Goal: Task Accomplishment & Management: Manage account settings

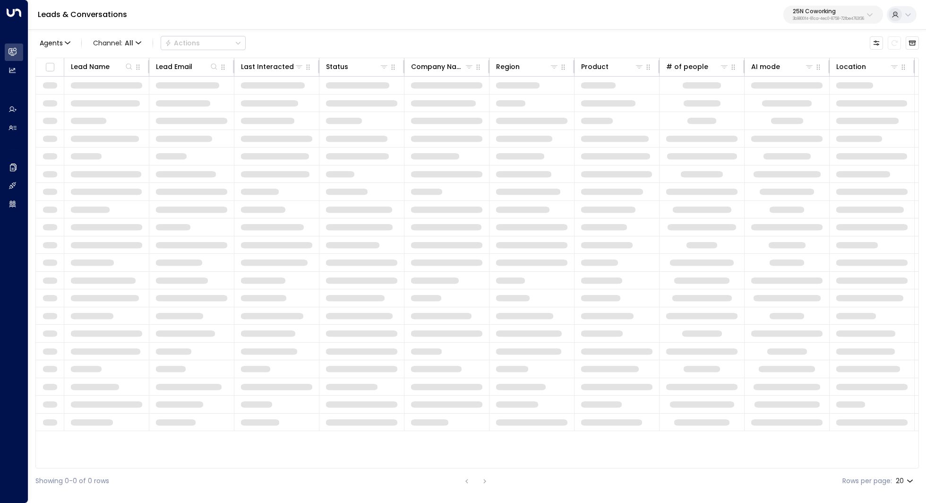
click at [848, 17] on p "3b9800f4-81ca-4ec0-8758-72fbe4763f36" at bounding box center [828, 19] width 71 height 4
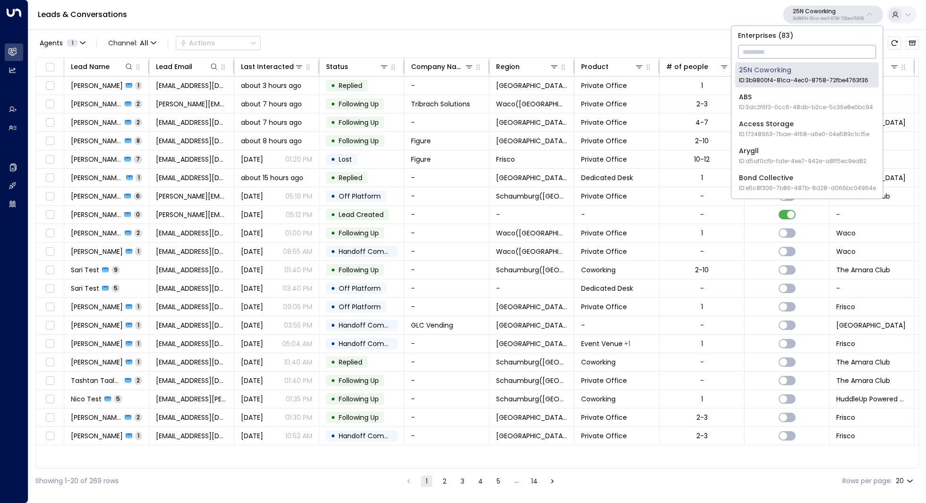
click at [777, 55] on input "text" at bounding box center [807, 51] width 138 height 17
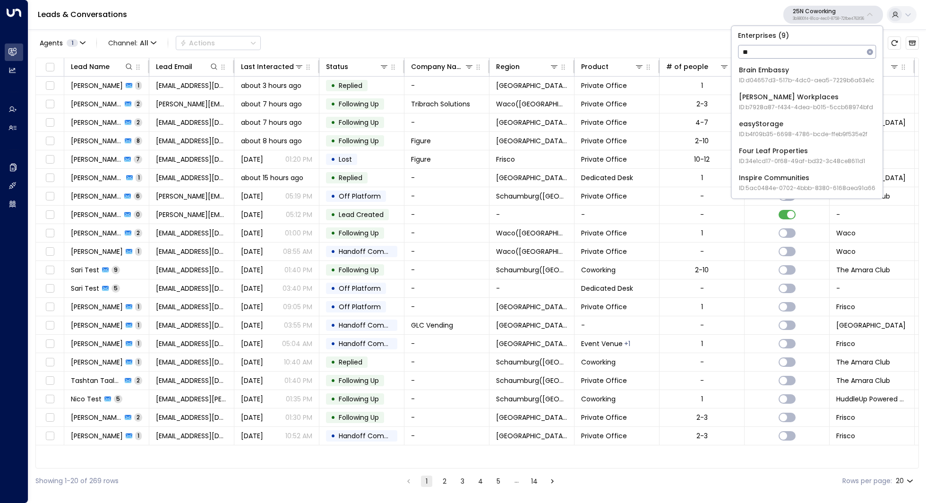
type input "*"
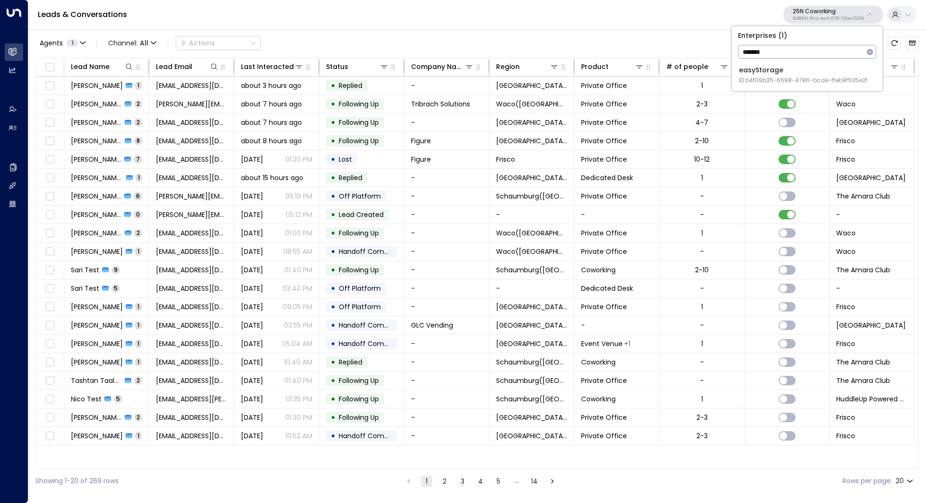
type input "*******"
click at [782, 78] on span "ID: b4f09b35-6698-4786-bcde-ffeb9f535e2f" at bounding box center [803, 80] width 128 height 9
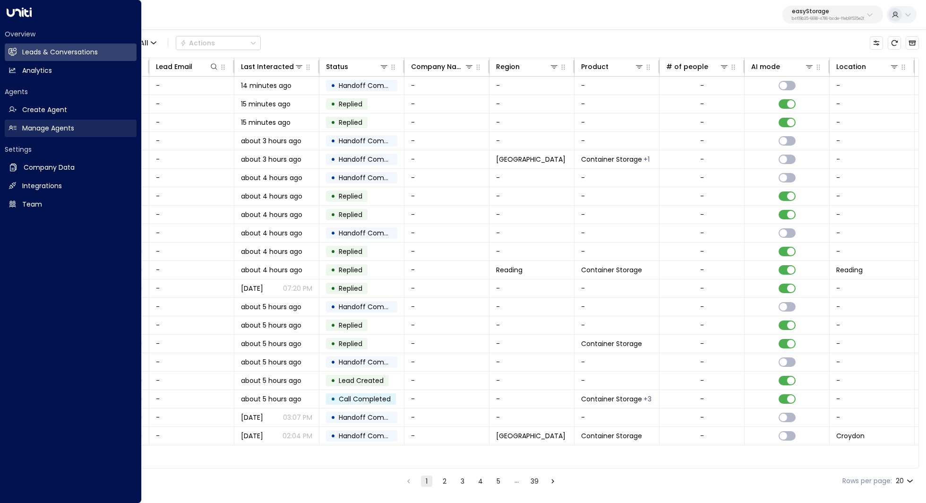
click at [60, 127] on h2 "Manage Agents" at bounding box center [48, 128] width 52 height 10
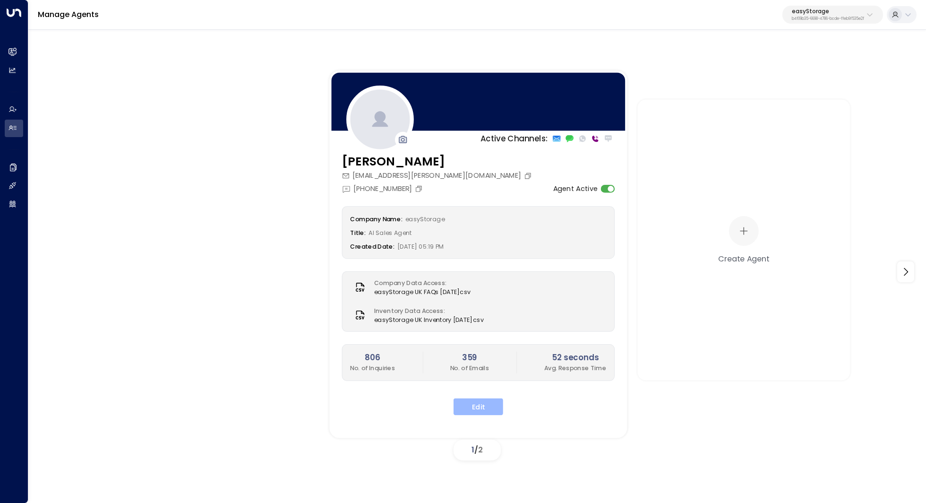
click at [485, 400] on button "Edit" at bounding box center [478, 406] width 50 height 17
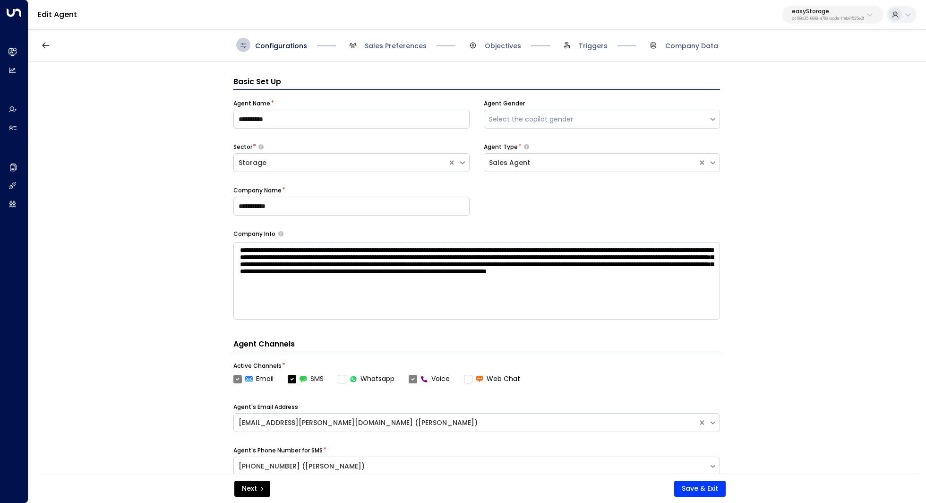
scroll to position [14, 0]
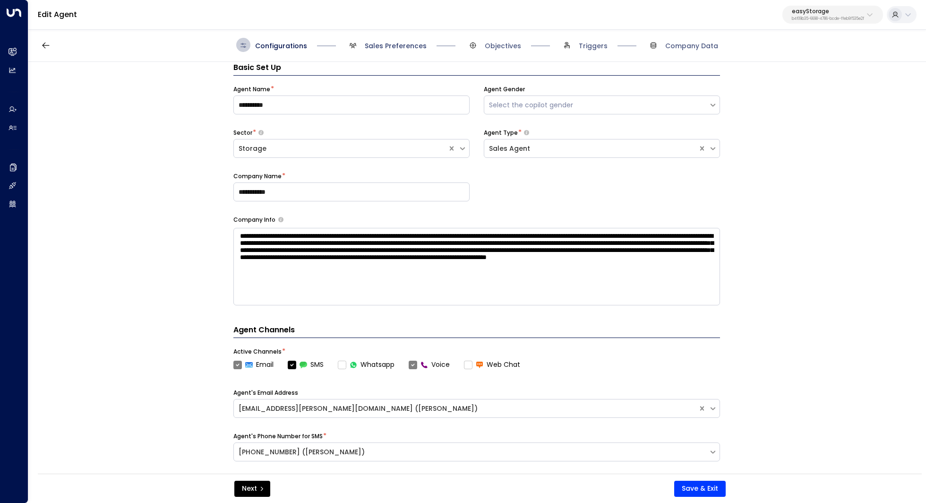
click at [404, 44] on span "Sales Preferences" at bounding box center [396, 45] width 62 height 9
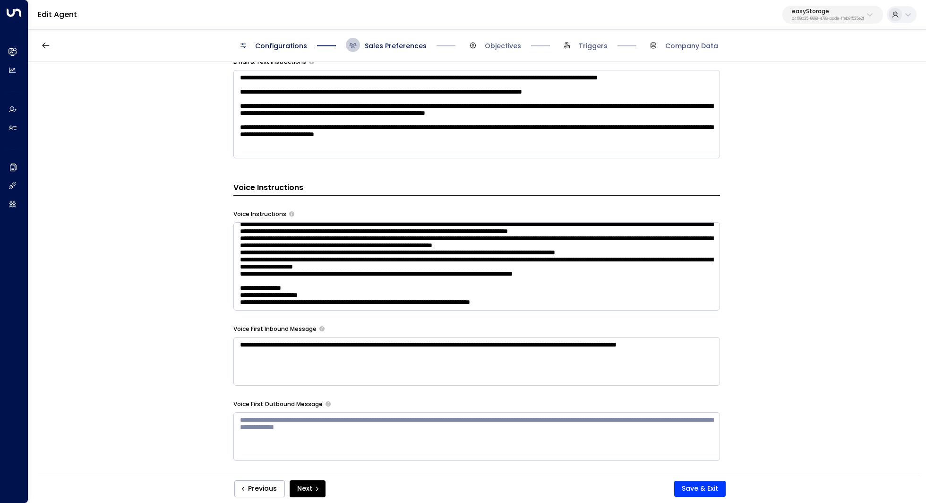
scroll to position [179, 0]
click at [692, 486] on button "Save & Exit" at bounding box center [699, 488] width 51 height 16
